Goal: Information Seeking & Learning: Learn about a topic

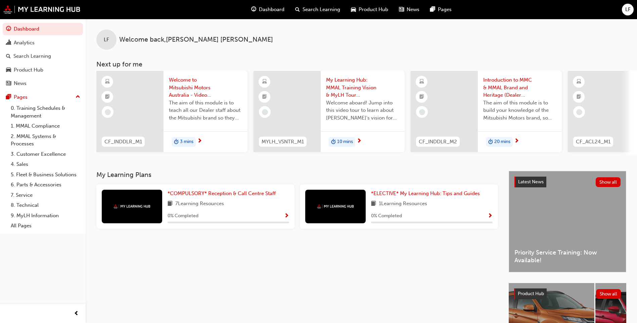
click at [199, 140] on span "next-icon" at bounding box center [199, 141] width 5 height 6
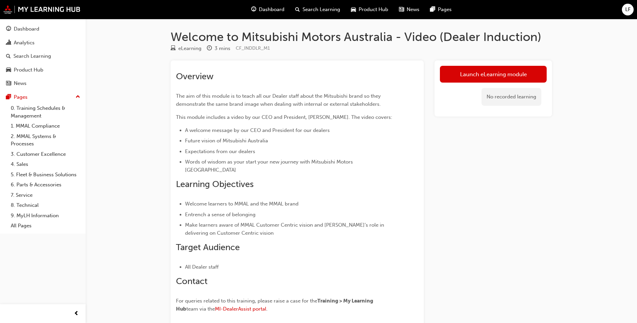
click at [540, 261] on div "Launch eLearning module No recorded learning" at bounding box center [494, 200] width 118 height 281
click at [460, 77] on link "Launch eLearning module" at bounding box center [493, 74] width 107 height 17
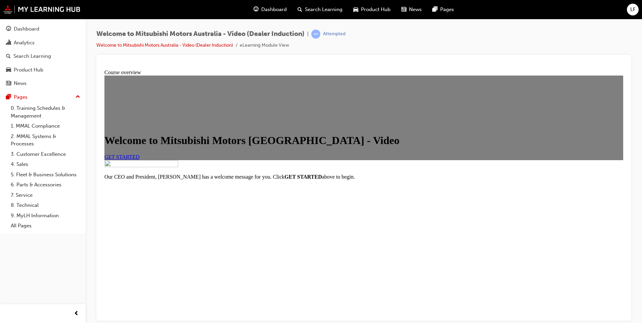
scroll to position [62, 0]
click at [140, 154] on link "GET STARTED" at bounding box center [121, 157] width 35 height 6
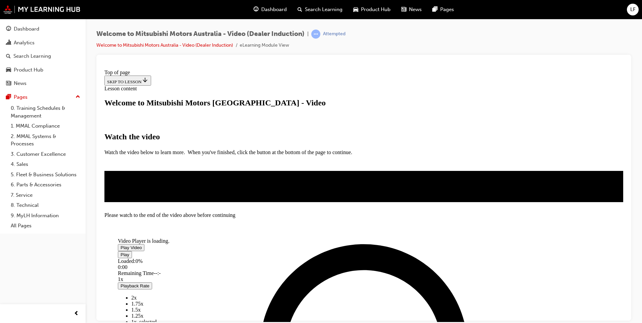
click at [121, 245] on span "Video player" at bounding box center [121, 247] width 0 height 5
drag, startPoint x: 542, startPoint y: 262, endPoint x: 550, endPoint y: 262, distance: 7.7
click at [550, 186] on div "Video Player is loading. Play Video Pause Loaded : 4.45% 0:02 Remaining Time - …" at bounding box center [363, 186] width 519 height 0
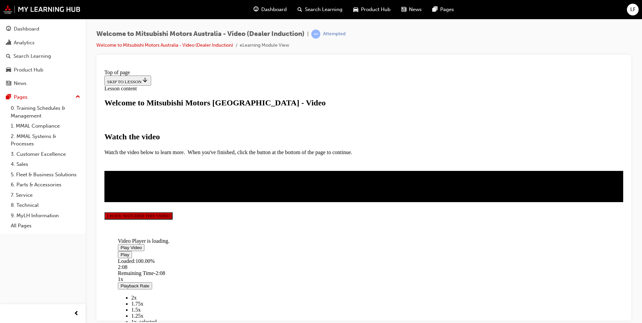
click at [173, 219] on button "I HAVE WATCHED THIS VIDEO" at bounding box center [138, 215] width 68 height 7
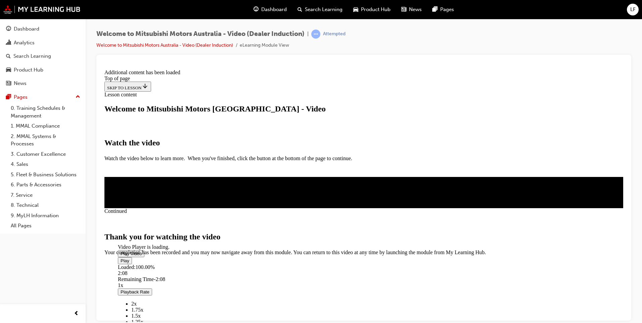
scroll to position [196, 0]
click at [146, 281] on span "CLOSE MODULE" at bounding box center [124, 284] width 41 height 6
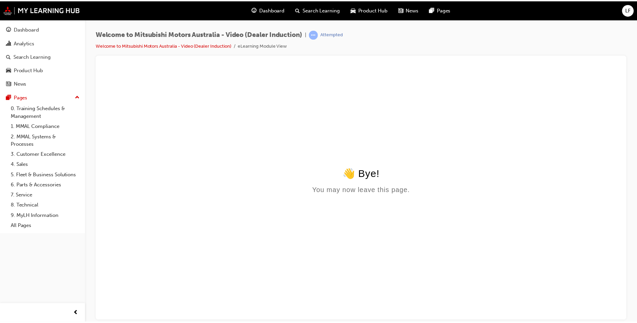
scroll to position [0, 0]
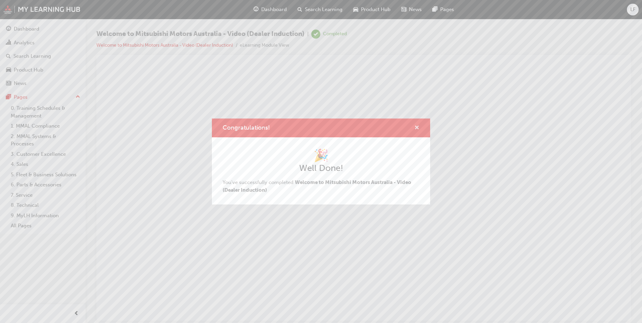
click at [418, 127] on span "cross-icon" at bounding box center [417, 128] width 5 height 6
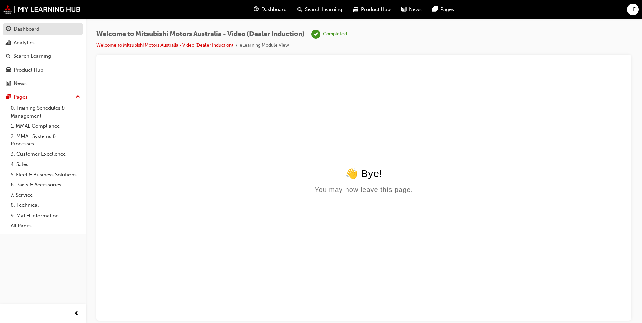
click at [29, 27] on div "Dashboard" at bounding box center [27, 29] width 26 height 8
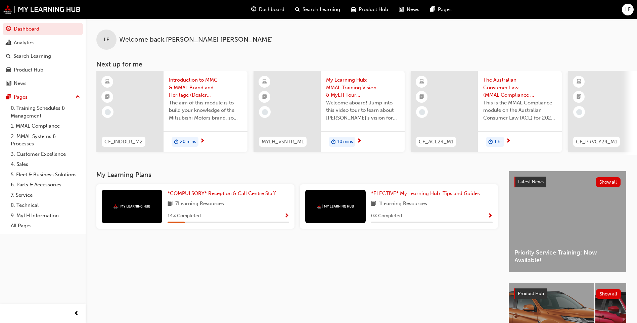
click at [202, 139] on span "next-icon" at bounding box center [202, 141] width 5 height 6
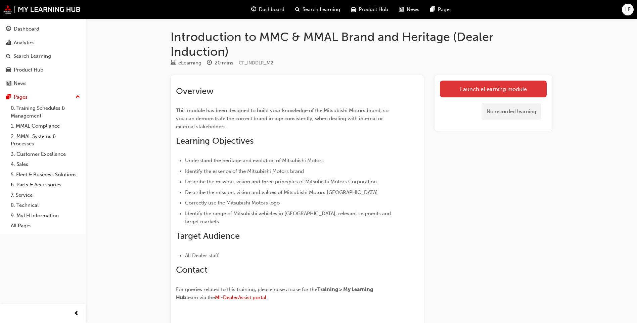
click at [510, 93] on link "Launch eLearning module" at bounding box center [493, 89] width 107 height 17
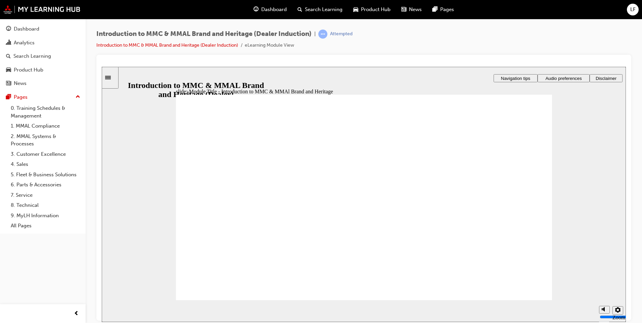
click at [559, 77] on span "Audio preferences" at bounding box center [564, 78] width 36 height 5
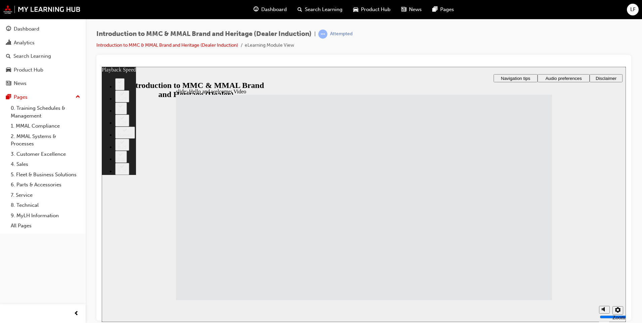
type input "16"
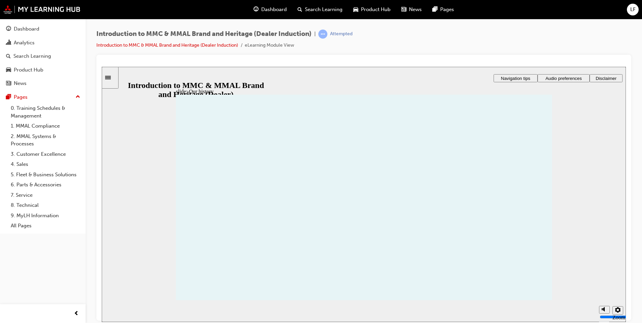
drag, startPoint x: 189, startPoint y: 199, endPoint x: 193, endPoint y: 201, distance: 4.6
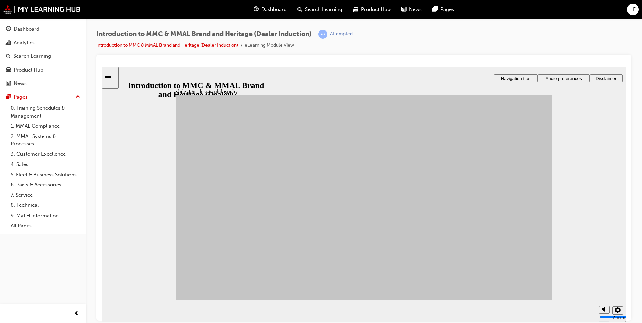
drag, startPoint x: 219, startPoint y: 221, endPoint x: 403, endPoint y: 263, distance: 188.9
drag, startPoint x: 271, startPoint y: 233, endPoint x: 402, endPoint y: 241, distance: 131.5
drag, startPoint x: 216, startPoint y: 248, endPoint x: 401, endPoint y: 245, distance: 184.8
drag, startPoint x: 280, startPoint y: 226, endPoint x: 458, endPoint y: 266, distance: 181.5
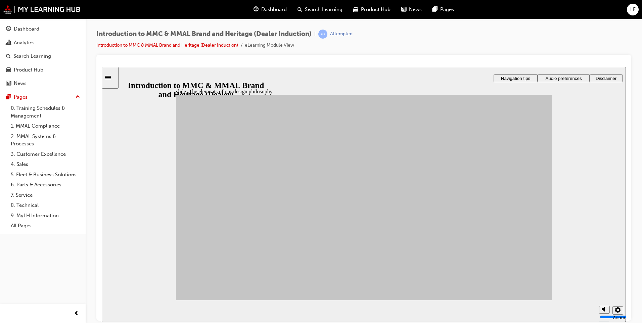
drag, startPoint x: 273, startPoint y: 234, endPoint x: 468, endPoint y: 243, distance: 194.7
drag, startPoint x: 323, startPoint y: 201, endPoint x: 471, endPoint y: 221, distance: 148.5
drag, startPoint x: 316, startPoint y: 252, endPoint x: 470, endPoint y: 172, distance: 173.5
drag, startPoint x: 276, startPoint y: 192, endPoint x: 410, endPoint y: 176, distance: 135.0
drag, startPoint x: 317, startPoint y: 217, endPoint x: 400, endPoint y: 197, distance: 85.6
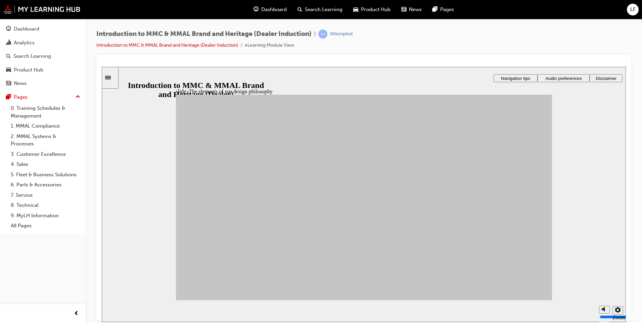
drag, startPoint x: 251, startPoint y: 211, endPoint x: 400, endPoint y: 201, distance: 149.5
drag, startPoint x: 217, startPoint y: 241, endPoint x: 473, endPoint y: 242, distance: 256.0
drag, startPoint x: 251, startPoint y: 257, endPoint x: 406, endPoint y: 209, distance: 162.4
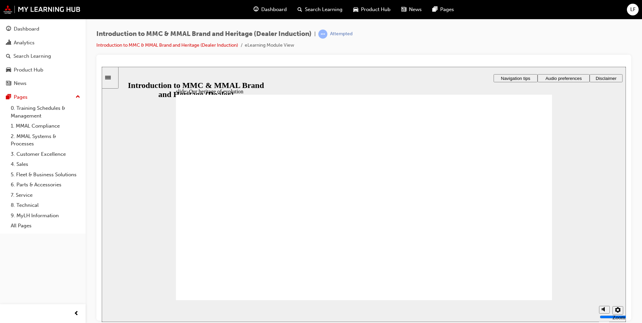
drag, startPoint x: 274, startPoint y: 182, endPoint x: 275, endPoint y: 186, distance: 4.4
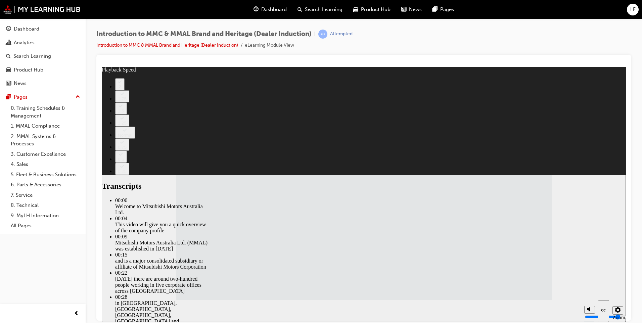
type input "112"
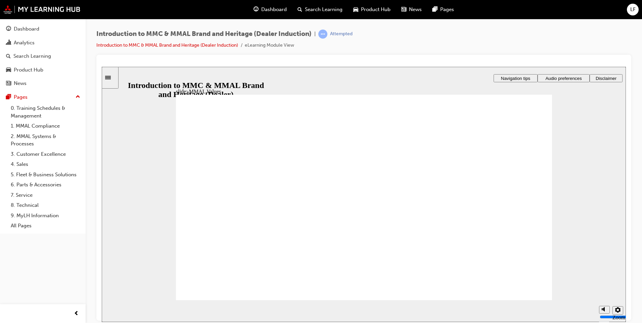
drag, startPoint x: 509, startPoint y: 191, endPoint x: 277, endPoint y: 207, distance: 232.0
drag, startPoint x: 496, startPoint y: 190, endPoint x: 211, endPoint y: 212, distance: 286.7
drag, startPoint x: 500, startPoint y: 190, endPoint x: 318, endPoint y: 212, distance: 182.7
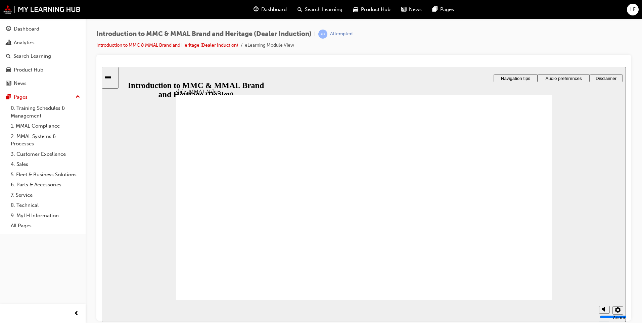
drag, startPoint x: 507, startPoint y: 184, endPoint x: 507, endPoint y: 187, distance: 3.7
drag, startPoint x: 506, startPoint y: 189, endPoint x: 393, endPoint y: 209, distance: 114.3
drag, startPoint x: 444, startPoint y: 188, endPoint x: 502, endPoint y: 211, distance: 62.7
drag, startPoint x: 393, startPoint y: 191, endPoint x: 334, endPoint y: 211, distance: 62.4
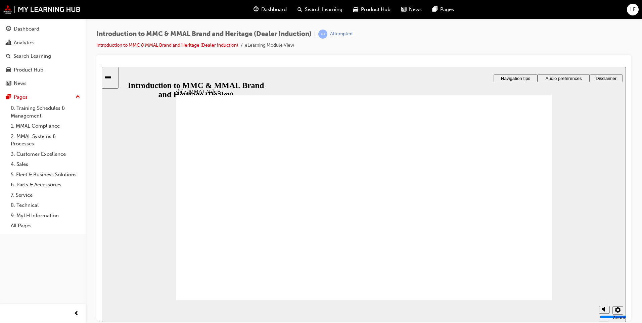
drag, startPoint x: 393, startPoint y: 193, endPoint x: 275, endPoint y: 207, distance: 118.4
drag, startPoint x: 338, startPoint y: 188, endPoint x: 452, endPoint y: 213, distance: 116.4
drag, startPoint x: 276, startPoint y: 189, endPoint x: 333, endPoint y: 209, distance: 60.0
drag, startPoint x: 268, startPoint y: 179, endPoint x: 272, endPoint y: 182, distance: 5.3
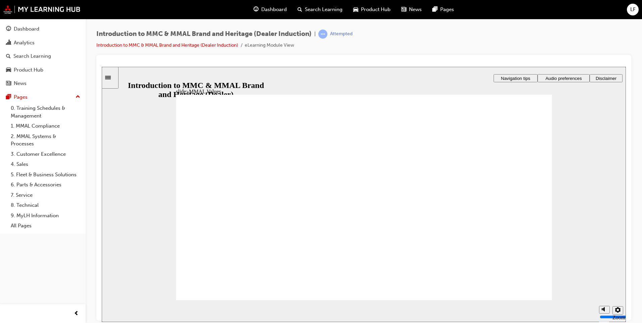
drag, startPoint x: 273, startPoint y: 185, endPoint x: 218, endPoint y: 209, distance: 60.0
drag, startPoint x: 220, startPoint y: 191, endPoint x: 330, endPoint y: 212, distance: 112.1
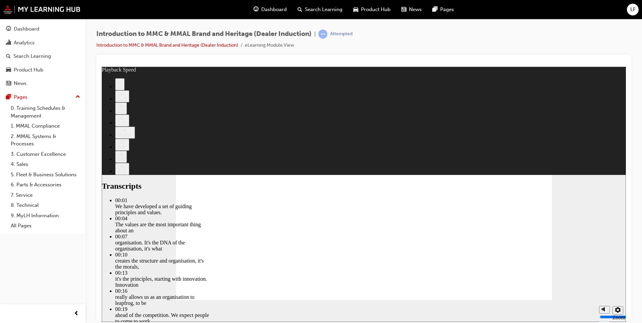
type input "0"
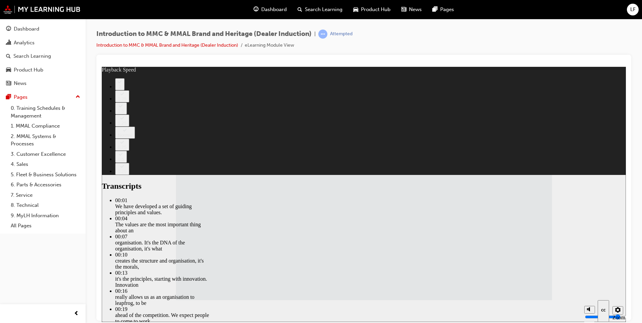
type input "120"
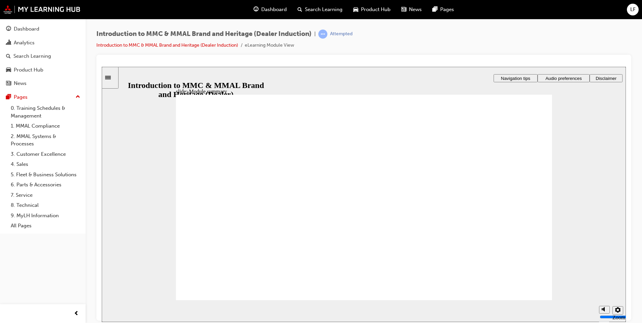
checkbox input "true"
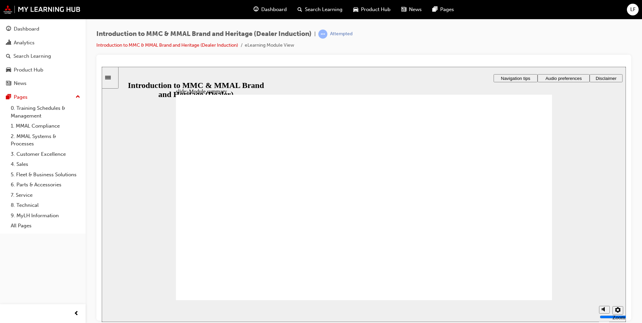
checkbox input "true"
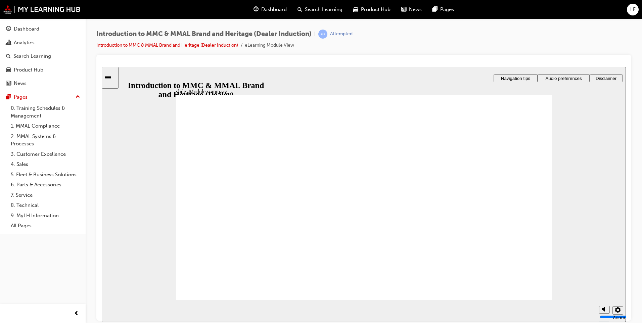
checkbox input "true"
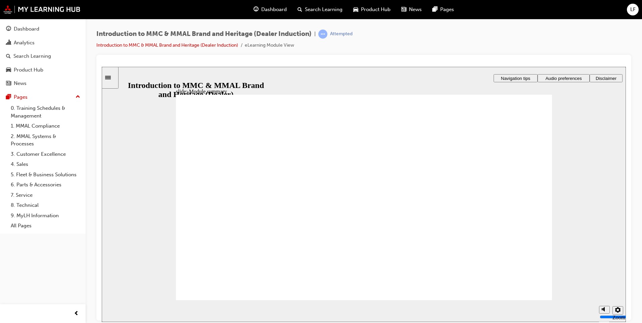
checkbox input "true"
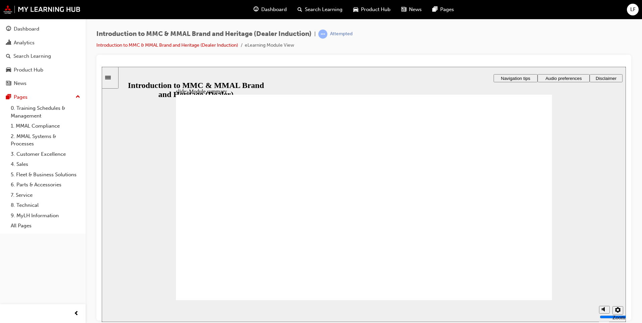
checkbox input "false"
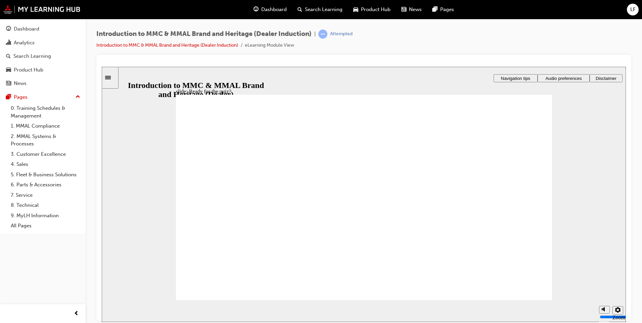
drag, startPoint x: 417, startPoint y: 240, endPoint x: 426, endPoint y: 238, distance: 9.0
radio input "true"
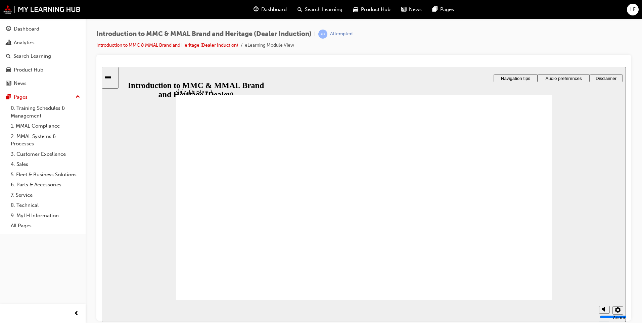
radio input "true"
drag, startPoint x: 266, startPoint y: 242, endPoint x: 241, endPoint y: 281, distance: 45.8
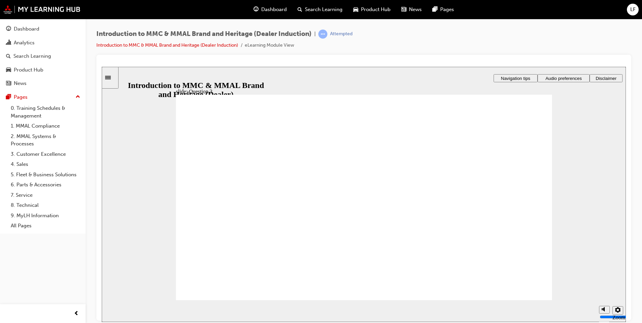
radio input "false"
radio input "true"
drag, startPoint x: 224, startPoint y: 281, endPoint x: 223, endPoint y: 288, distance: 6.8
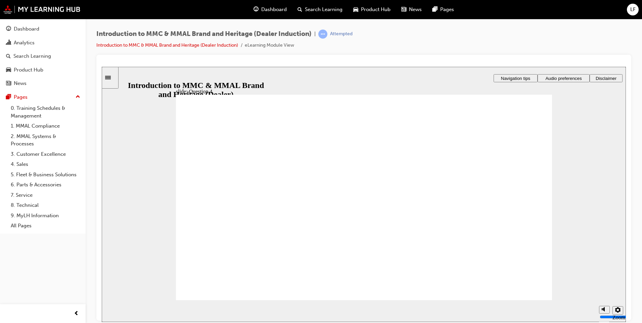
checkbox input "true"
drag, startPoint x: 200, startPoint y: 231, endPoint x: 270, endPoint y: 262, distance: 77.1
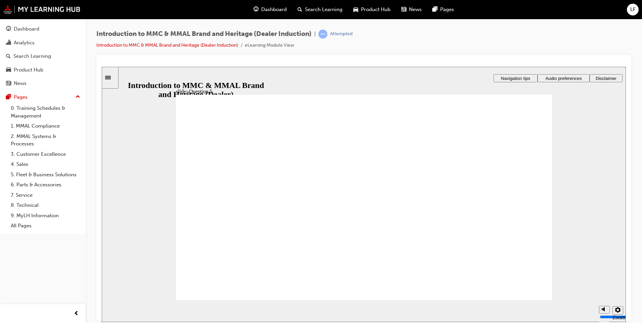
checkbox input "true"
drag, startPoint x: 308, startPoint y: 216, endPoint x: 309, endPoint y: 207, distance: 9.1
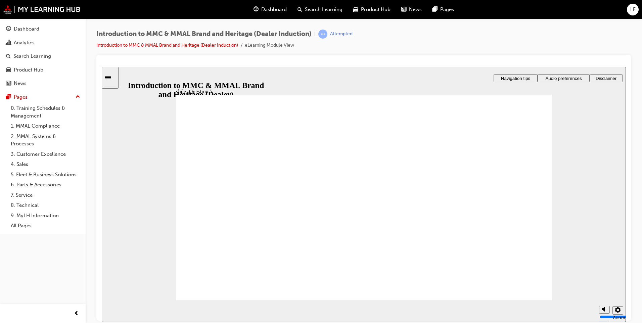
checkbox input "true"
radio input "true"
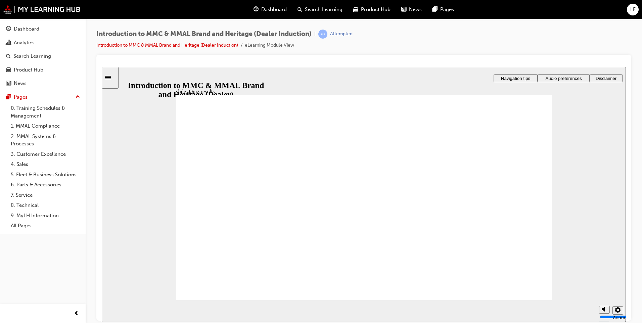
radio input "true"
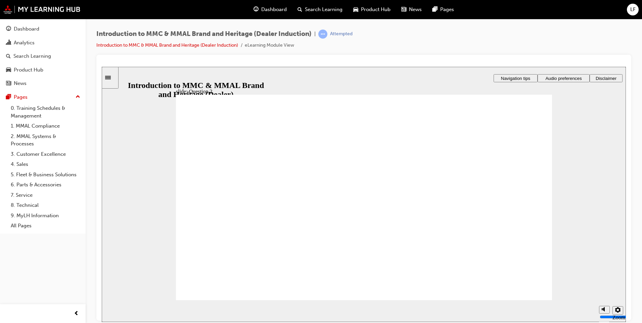
radio input "true"
drag, startPoint x: 528, startPoint y: 288, endPoint x: 262, endPoint y: 255, distance: 267.8
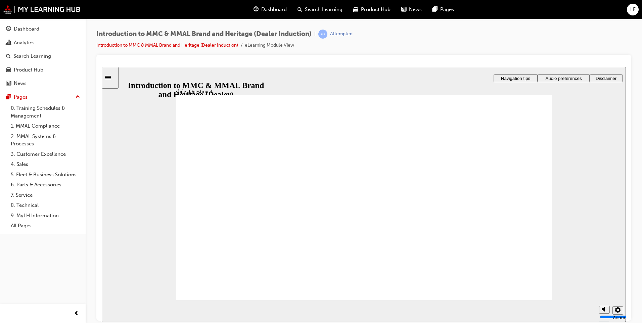
radio input "true"
checkbox input "true"
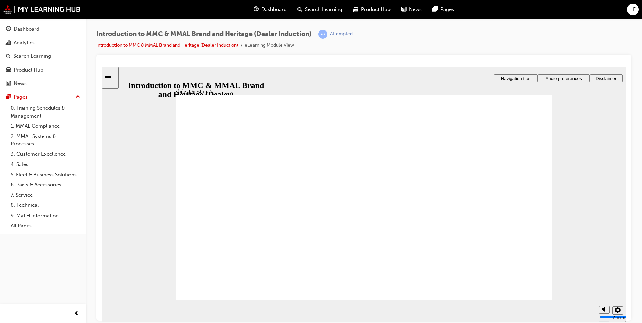
checkbox input "true"
radio input "true"
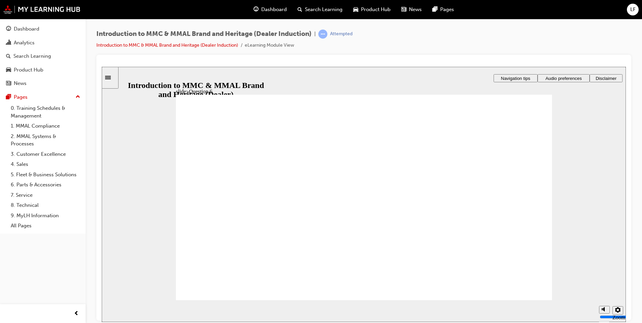
radio input "true"
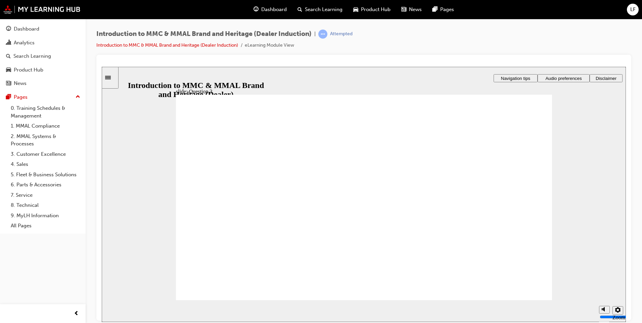
radio input "true"
checkbox input "true"
drag, startPoint x: 218, startPoint y: 209, endPoint x: 220, endPoint y: 215, distance: 6.2
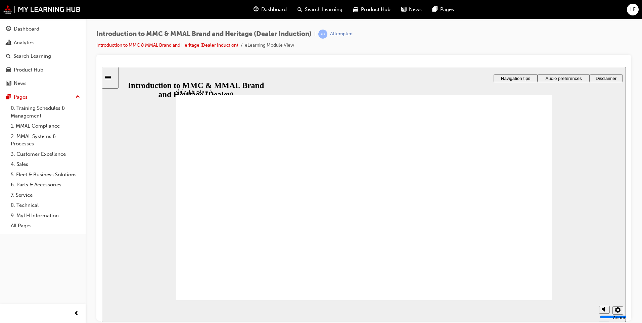
checkbox input "true"
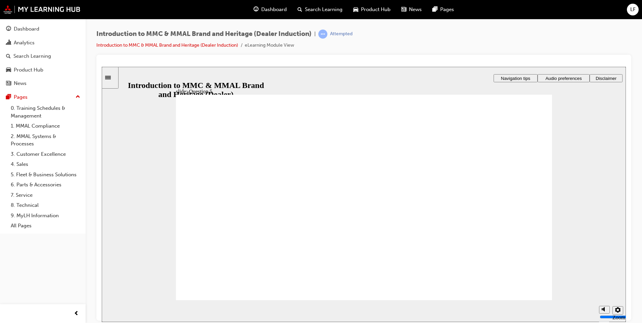
radio input "true"
